Goal: Check status

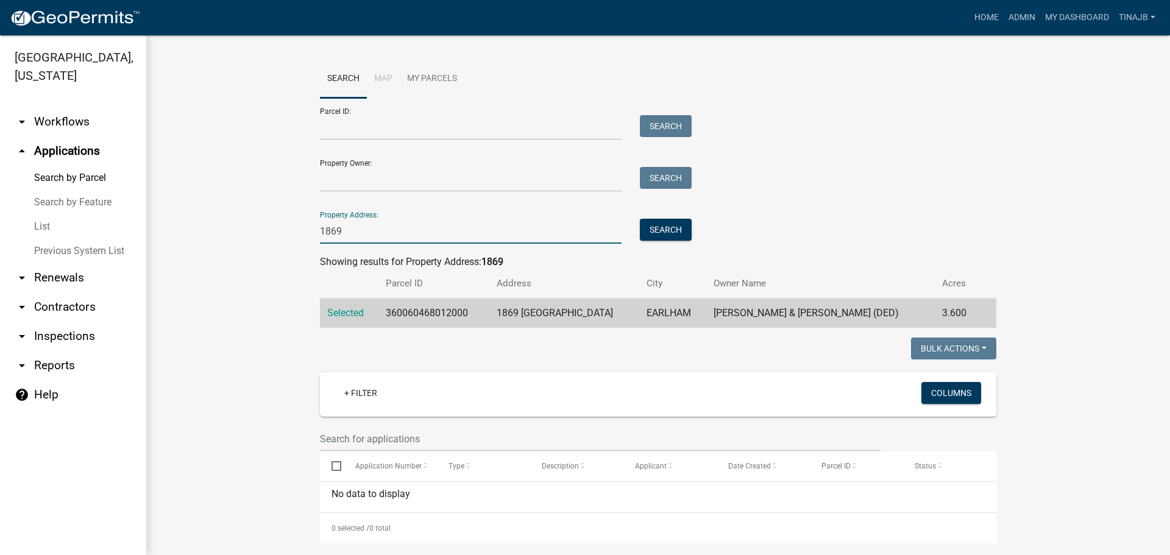
click at [357, 225] on input "1869" at bounding box center [471, 231] width 302 height 25
type input "1"
click at [369, 236] on input "Property Address:" at bounding box center [471, 231] width 302 height 25
click at [673, 224] on button "Search" at bounding box center [666, 230] width 52 height 22
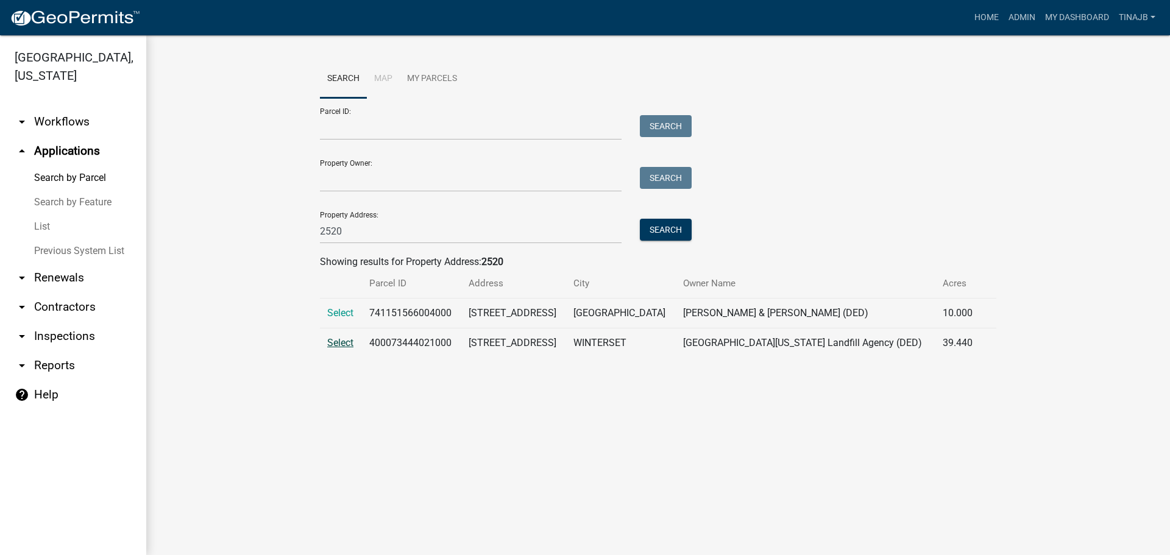
click at [344, 339] on span "Select" at bounding box center [340, 343] width 26 height 12
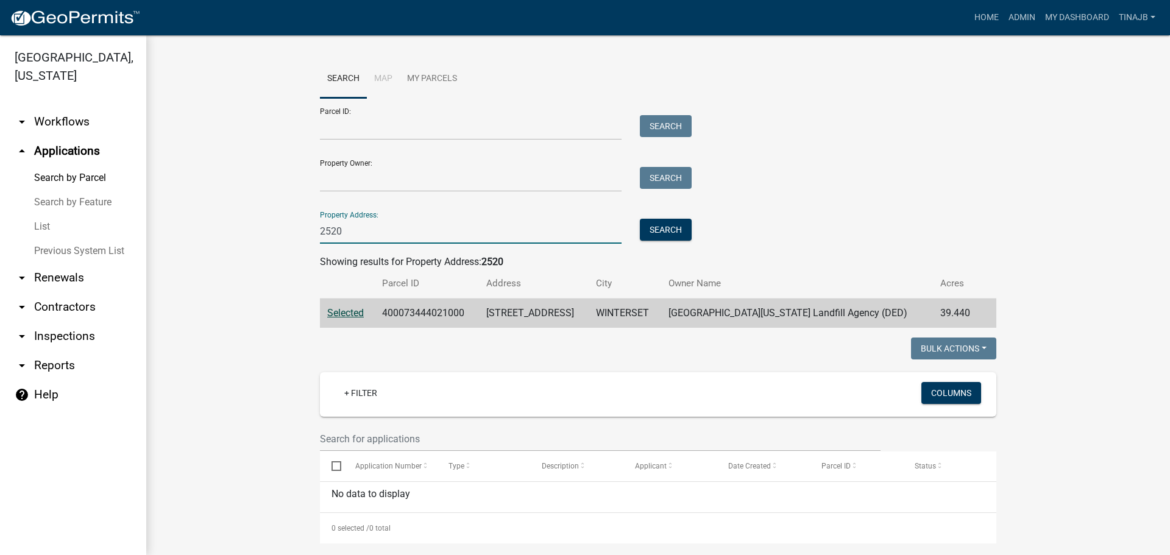
click at [354, 232] on input "2520" at bounding box center [471, 231] width 302 height 25
type input "2"
click at [665, 232] on button "Search" at bounding box center [666, 230] width 52 height 22
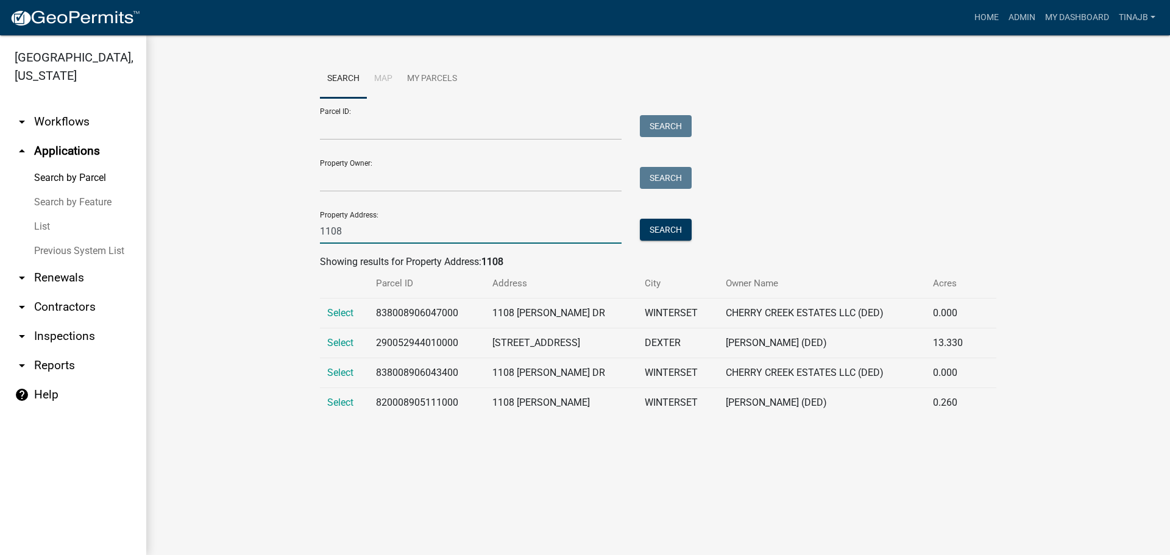
click at [360, 228] on input "1108" at bounding box center [471, 231] width 302 height 25
type input "1"
type input "1707"
click at [658, 224] on button "Search" at bounding box center [666, 230] width 52 height 22
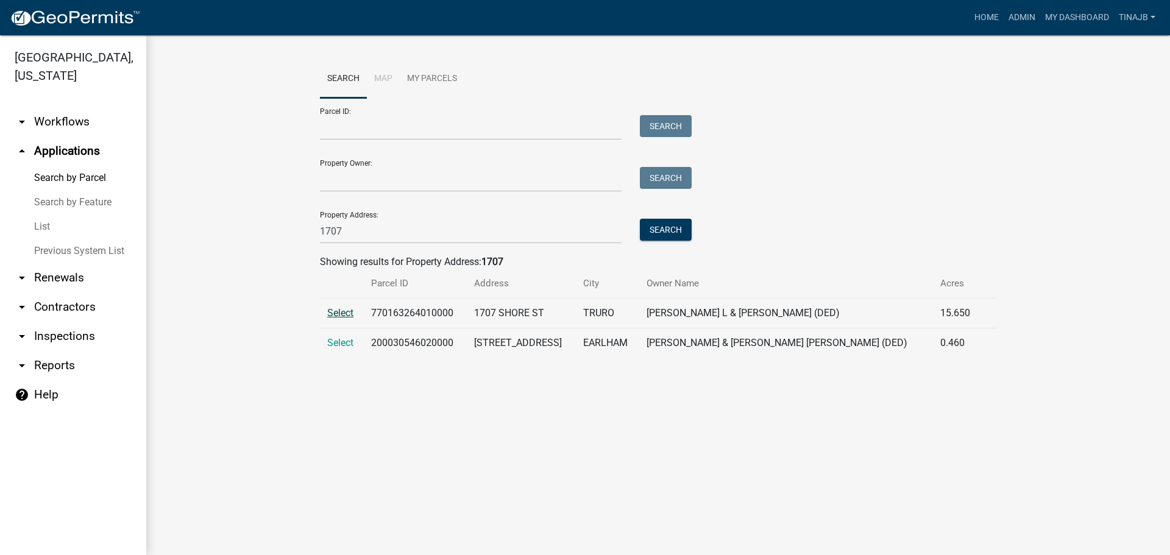
click at [341, 313] on span "Select" at bounding box center [340, 313] width 26 height 12
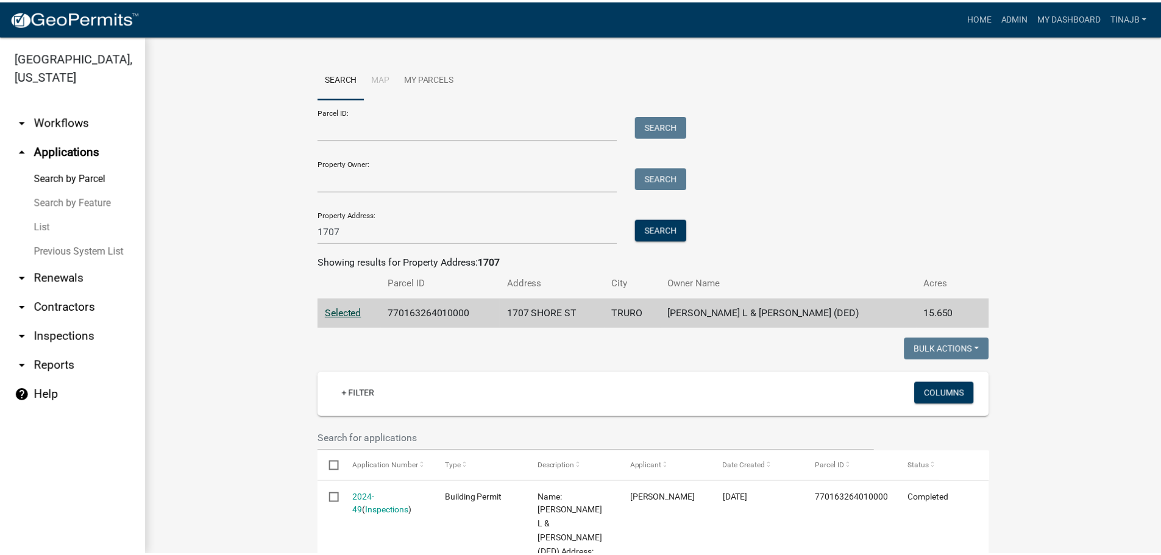
scroll to position [244, 0]
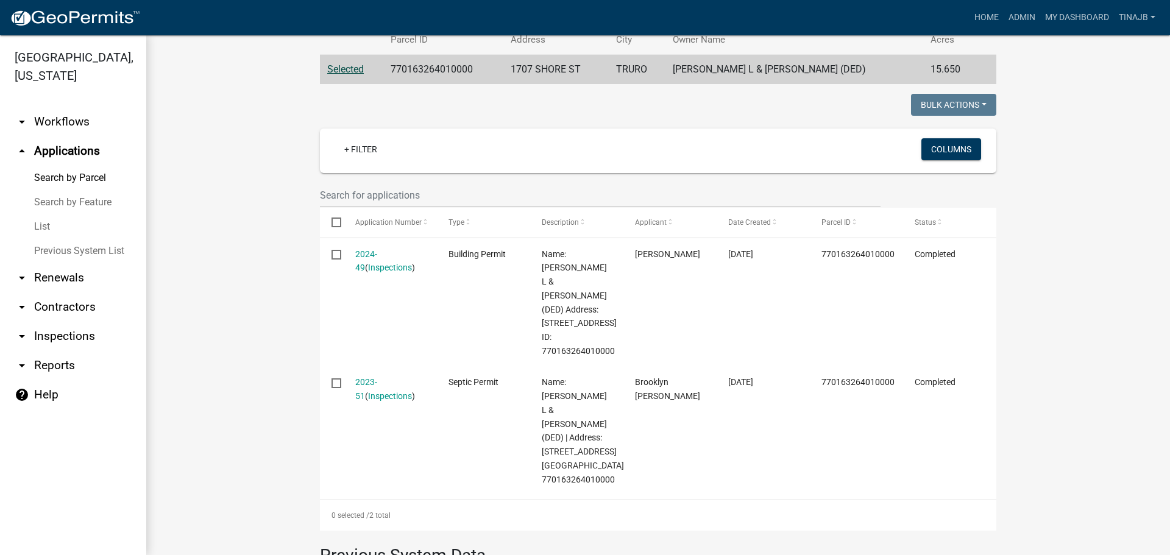
click at [376, 377] on link "2023-51" at bounding box center [366, 389] width 22 height 24
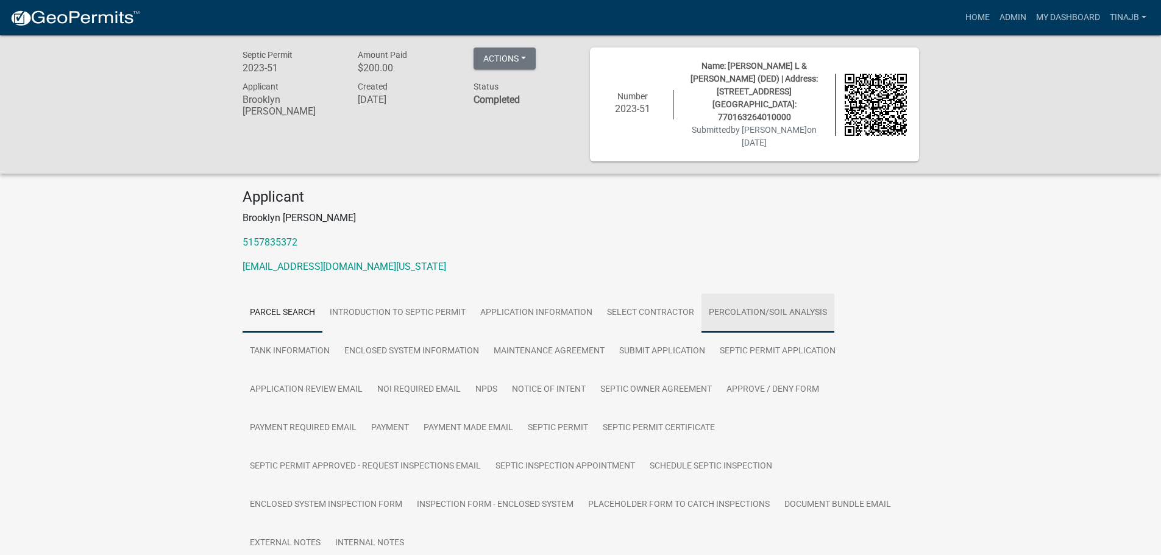
click at [787, 294] on link "Percolation/Soil Analysis" at bounding box center [767, 313] width 133 height 39
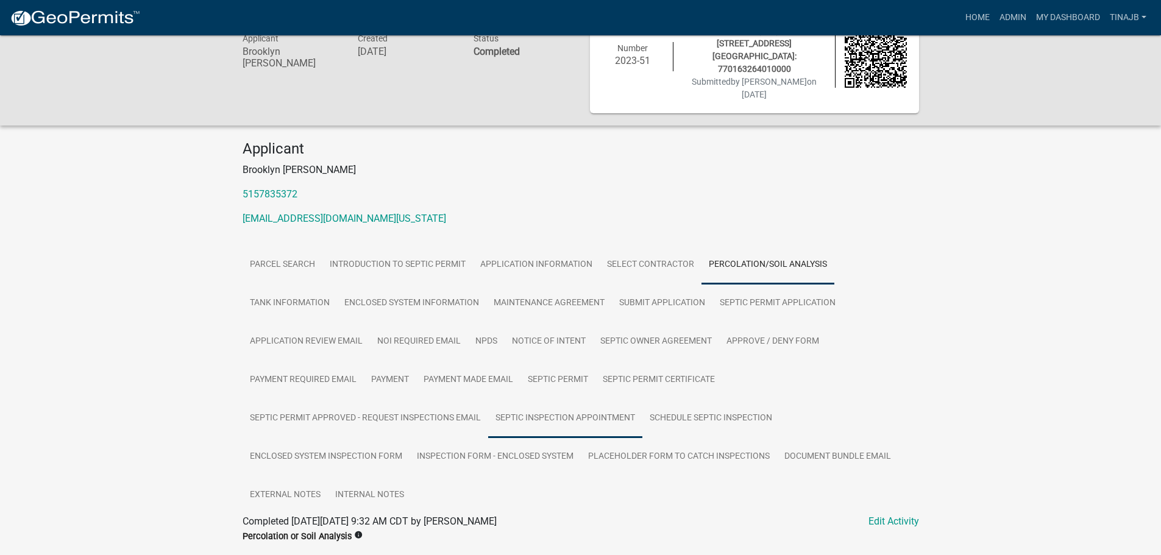
scroll to position [111, 0]
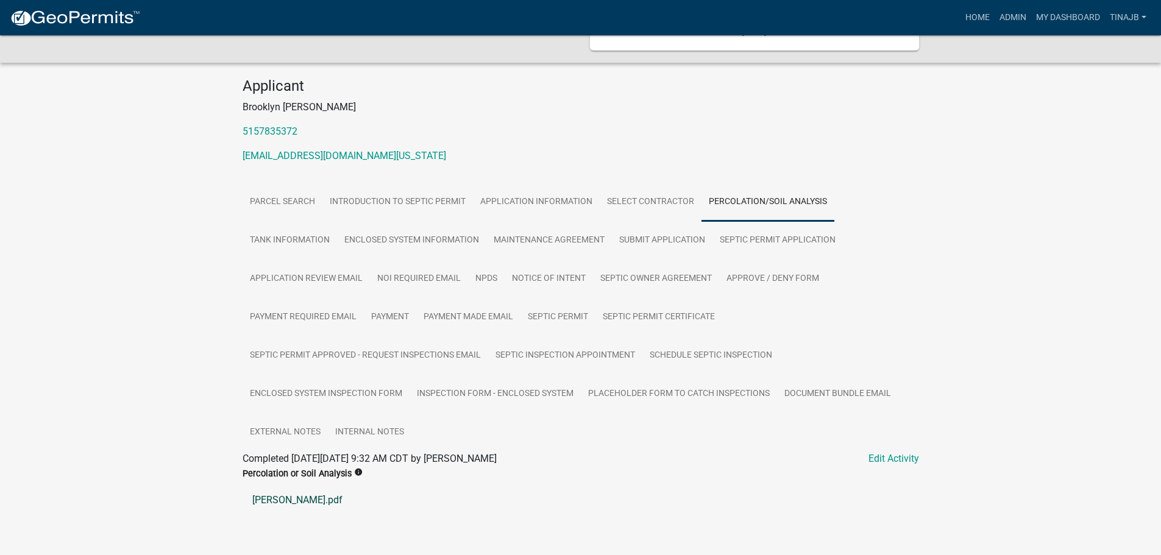
click at [270, 486] on link "Logue.pdf" at bounding box center [580, 500] width 676 height 29
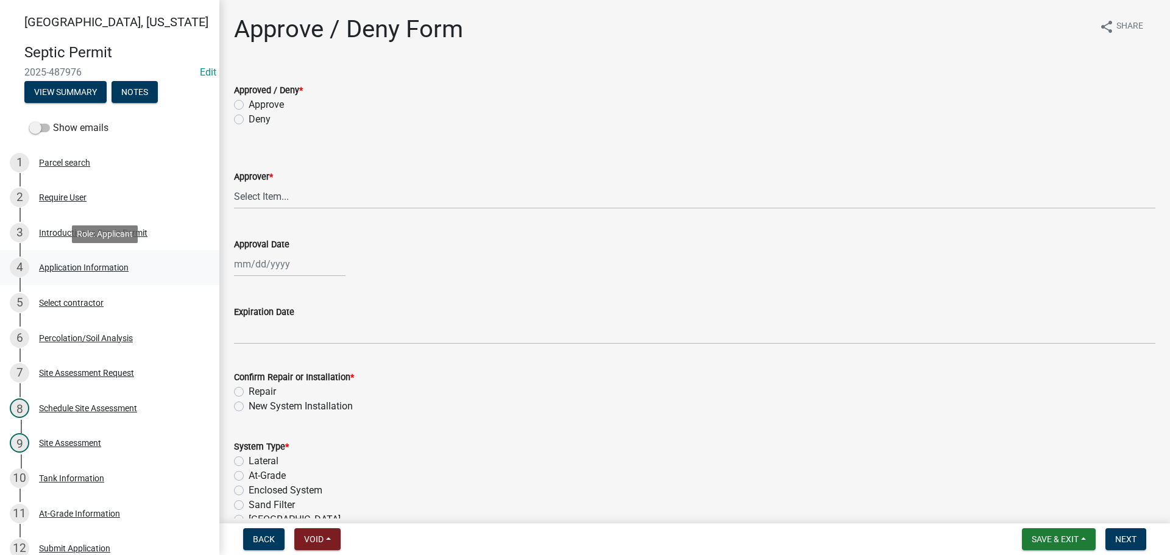
click at [83, 266] on div "Application Information" at bounding box center [84, 267] width 90 height 9
